Goal: Transaction & Acquisition: Book appointment/travel/reservation

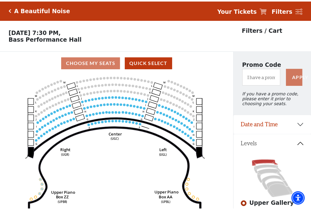
scroll to position [28, 0]
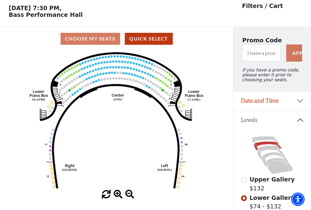
scroll to position [28, 0]
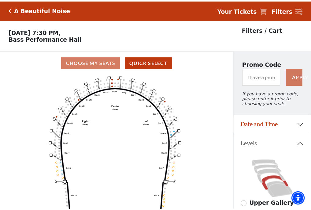
scroll to position [28, 0]
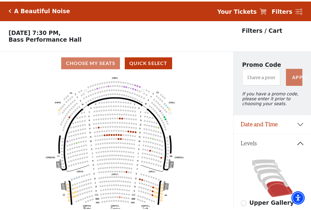
scroll to position [28, 0]
